Goal: Communication & Community: Answer question/provide support

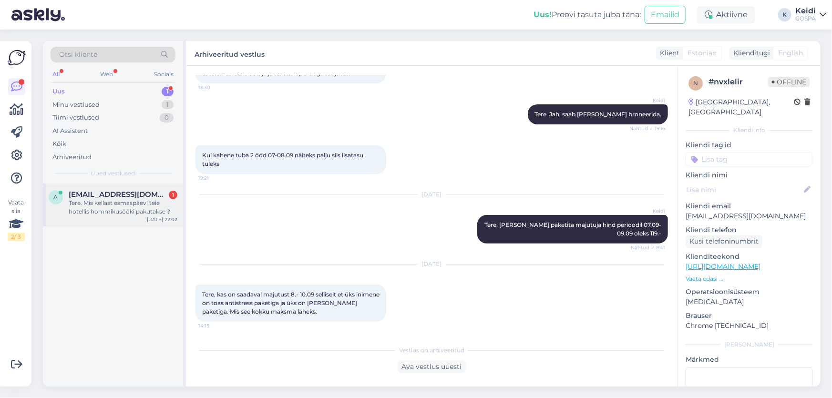
click at [155, 199] on div "Tere. Mis kellast esmaspäevl teie hotellis hommikusööki pakutakse ?" at bounding box center [123, 207] width 109 height 17
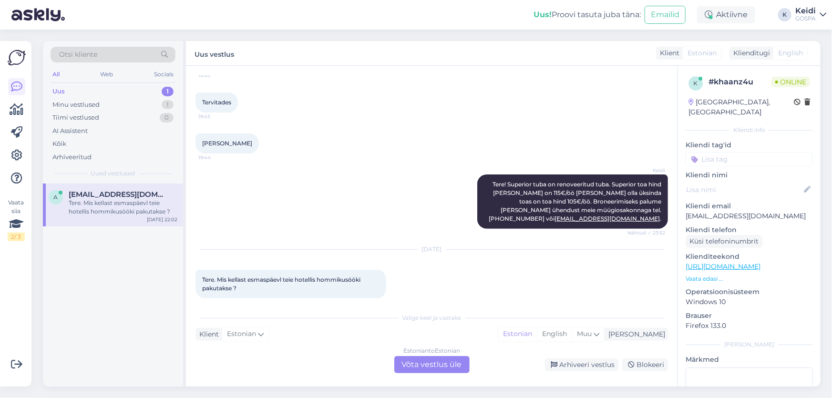
click at [414, 361] on div "Estonian to Estonian Võta vestlus üle" at bounding box center [431, 364] width 75 height 17
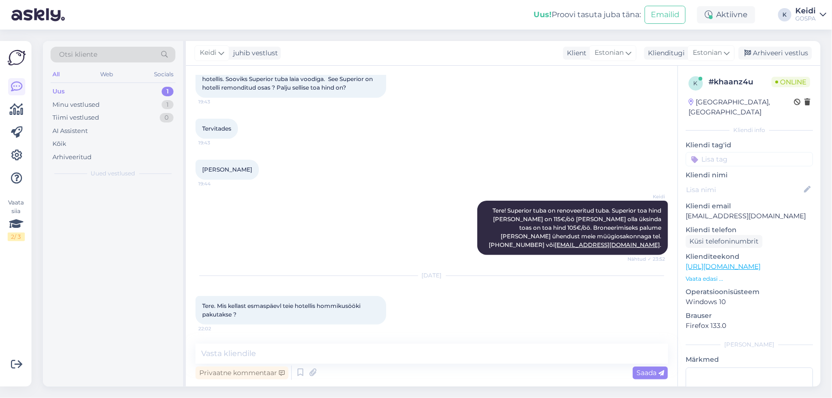
scroll to position [56, 0]
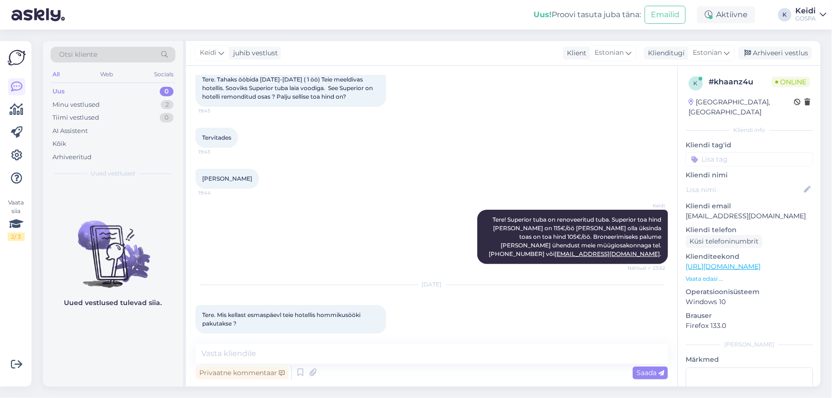
click at [283, 343] on div "Vestlus algas [DATE] Tere. Tahaks ööbida [DATE]-[DATE] ( 1 öö) Teie meeldivas h…" at bounding box center [432, 226] width 492 height 321
click at [284, 347] on textarea at bounding box center [432, 354] width 473 height 20
type textarea "Tere. Hommikusöök on esmaspäeviti 7.30-10.30."
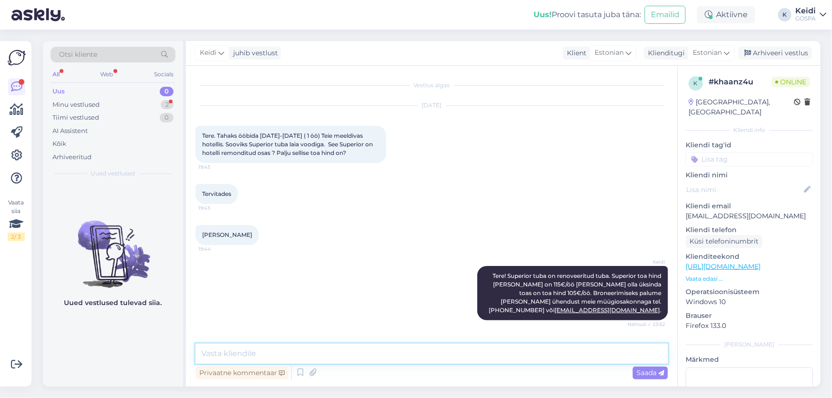
scroll to position [147, 0]
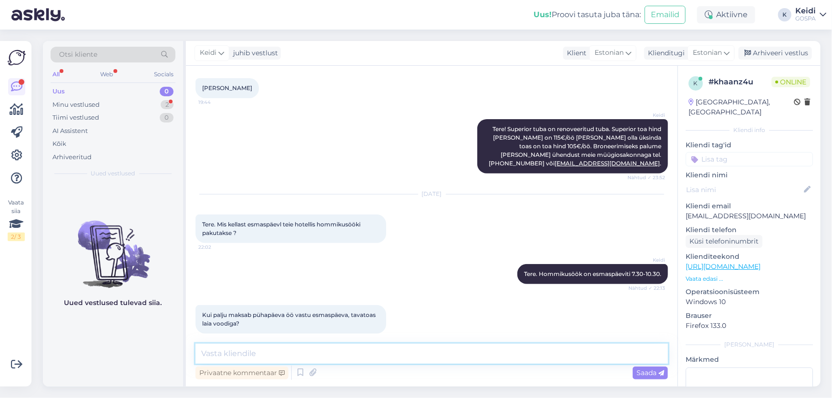
click at [332, 351] on textarea at bounding box center [432, 354] width 473 height 20
click at [263, 348] on textarea at bounding box center [432, 354] width 473 height 20
type textarea "Standardtuba [PERSON_NAME] on 93€ ja ühele 83€."
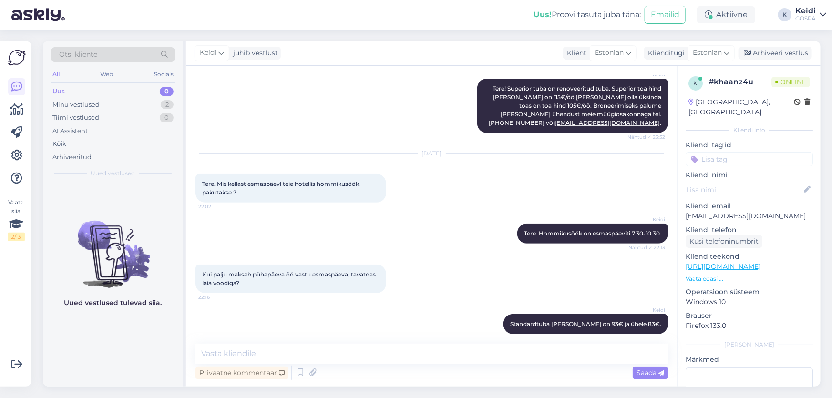
click at [510, 176] on div "[DATE] Tere. Mis kellast esmaspäevl teie hotellis hommikusööki pakutakse ? 22:02" at bounding box center [432, 179] width 473 height 70
